Goal: Transaction & Acquisition: Download file/media

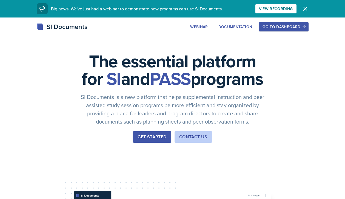
click at [157, 164] on div "The essential platform for SI and PASS programs SI Documents is a new platform …" at bounding box center [172, 184] width 345 height 333
click at [156, 143] on button "Get Started" at bounding box center [152, 137] width 38 height 12
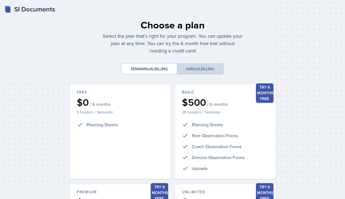
scroll to position [125, 0]
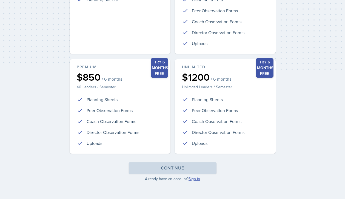
click at [196, 179] on link "Sign in" at bounding box center [194, 178] width 12 height 5
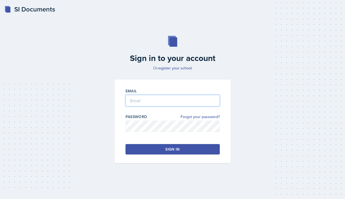
type input "[PERSON_NAME][EMAIL_ADDRESS][PERSON_NAME][DOMAIN_NAME]"
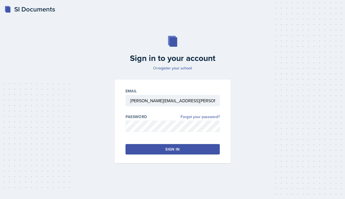
click at [156, 146] on button "Sign in" at bounding box center [172, 149] width 94 height 10
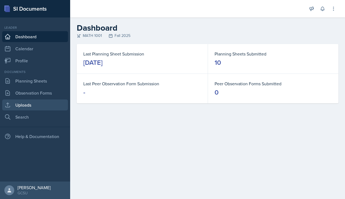
click at [24, 101] on link "Uploads" at bounding box center [35, 105] width 66 height 11
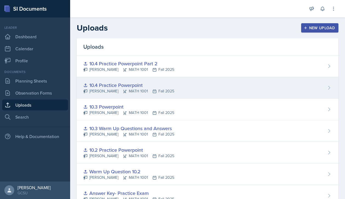
click at [113, 86] on div "10.4 Practice Powerpoint" at bounding box center [128, 85] width 91 height 7
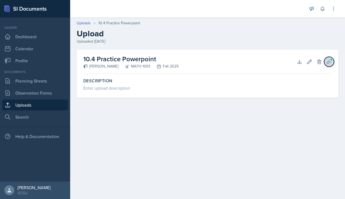
click at [333, 62] on button "Planning Sheets" at bounding box center [329, 62] width 10 height 10
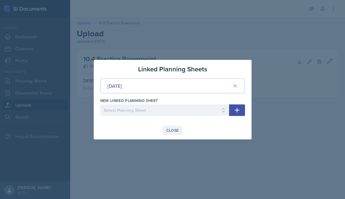
click at [173, 126] on button "Close" at bounding box center [173, 130] width 20 height 9
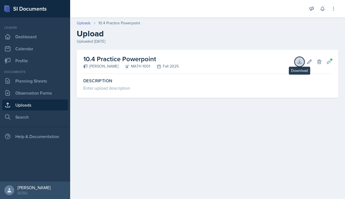
click at [303, 59] on button "Download" at bounding box center [299, 62] width 10 height 10
